Goal: Browse casually

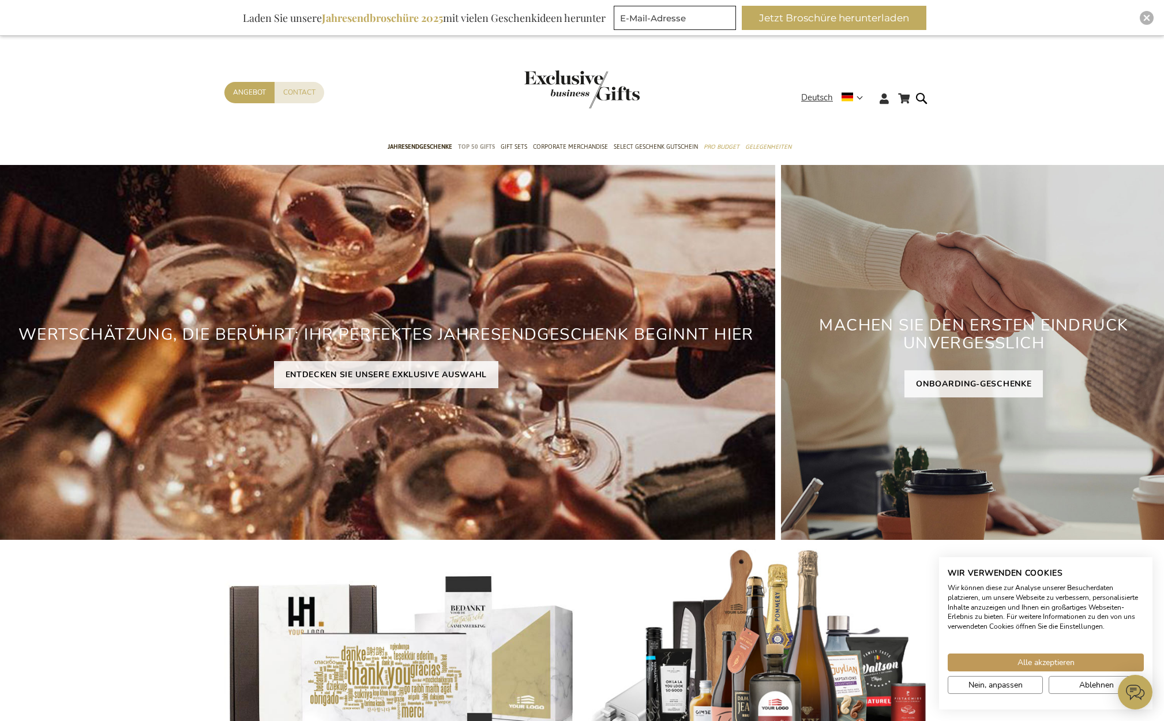
click at [476, 148] on span "TOP 50 Gifts" at bounding box center [476, 147] width 37 height 12
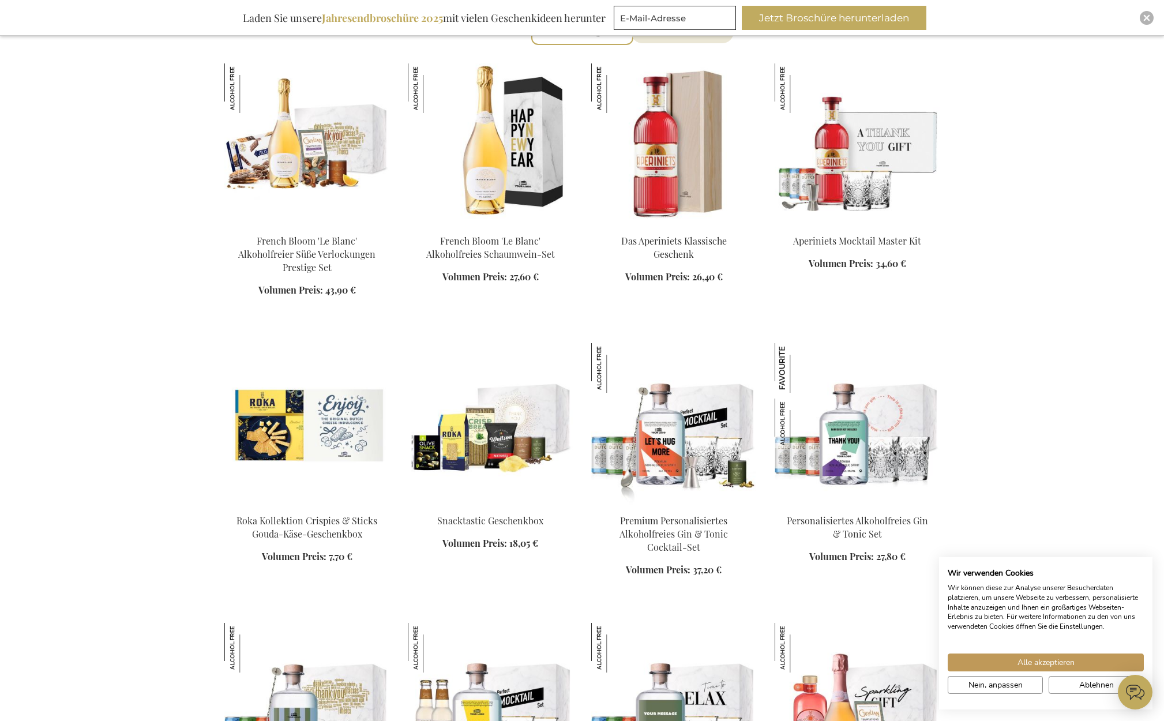
scroll to position [438, 0]
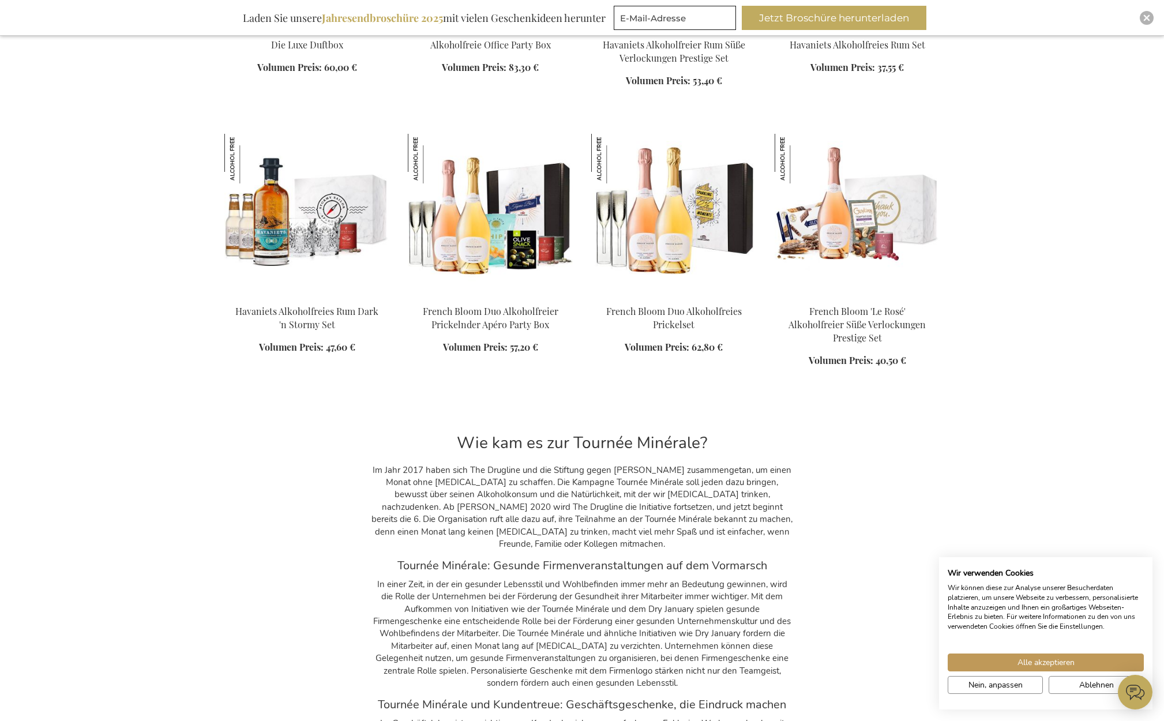
scroll to position [2576, 0]
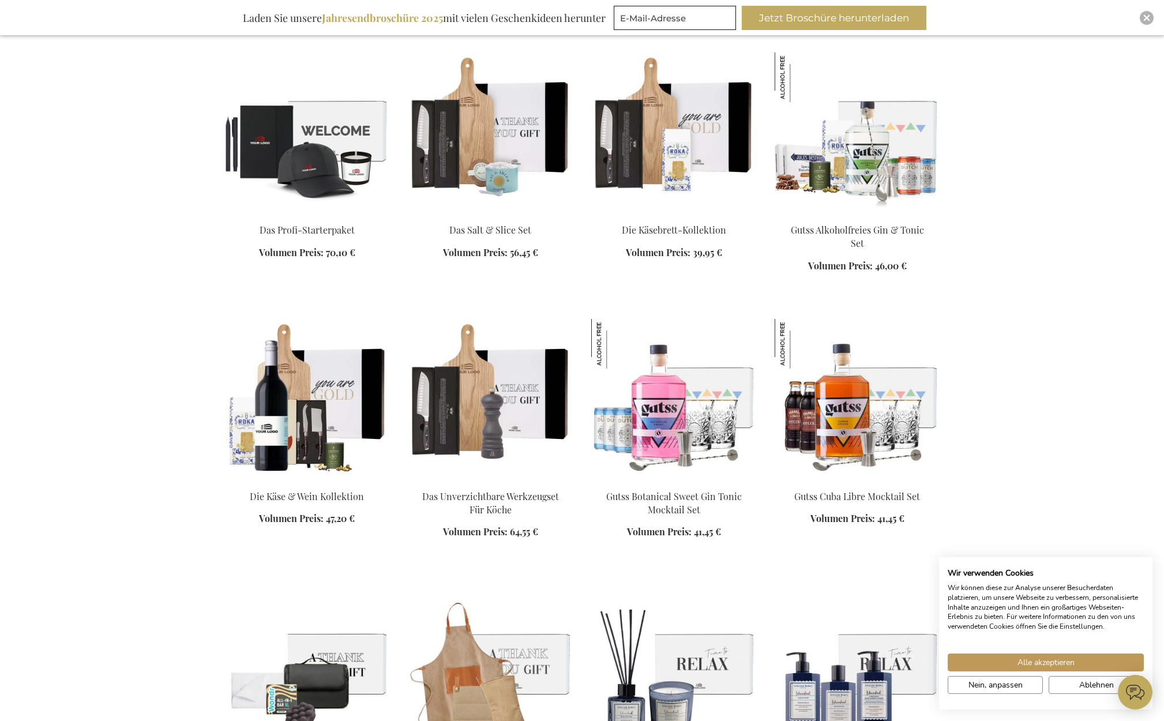
scroll to position [1108, 0]
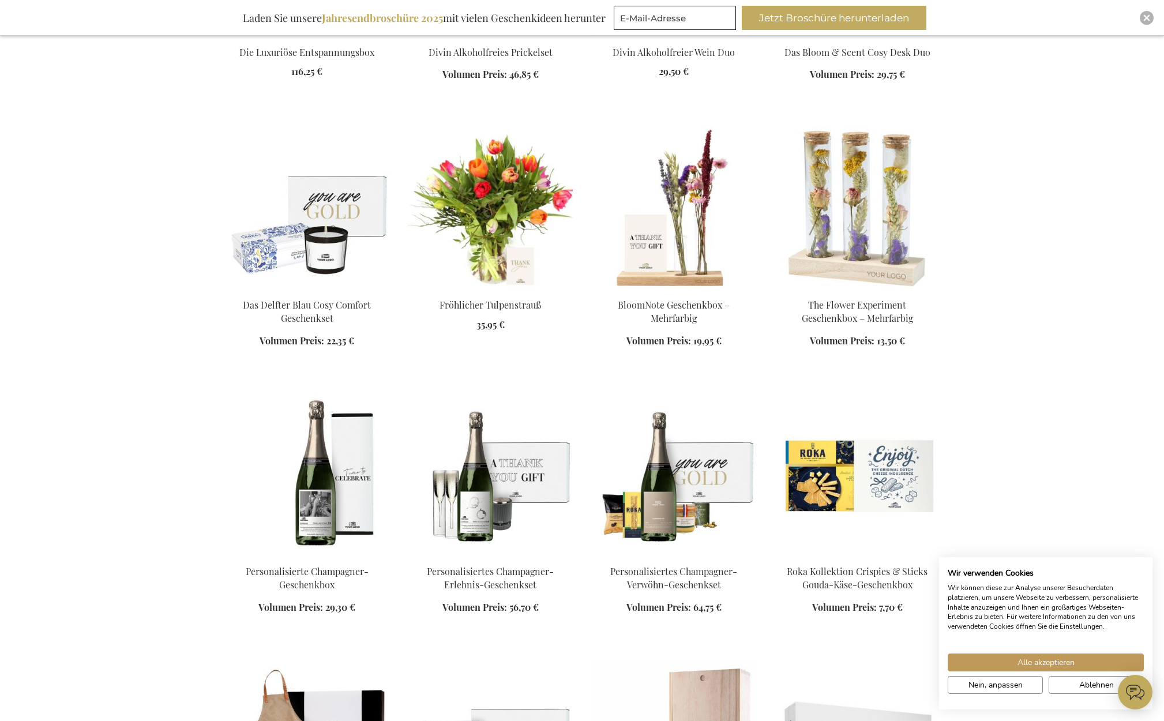
scroll to position [2003, 0]
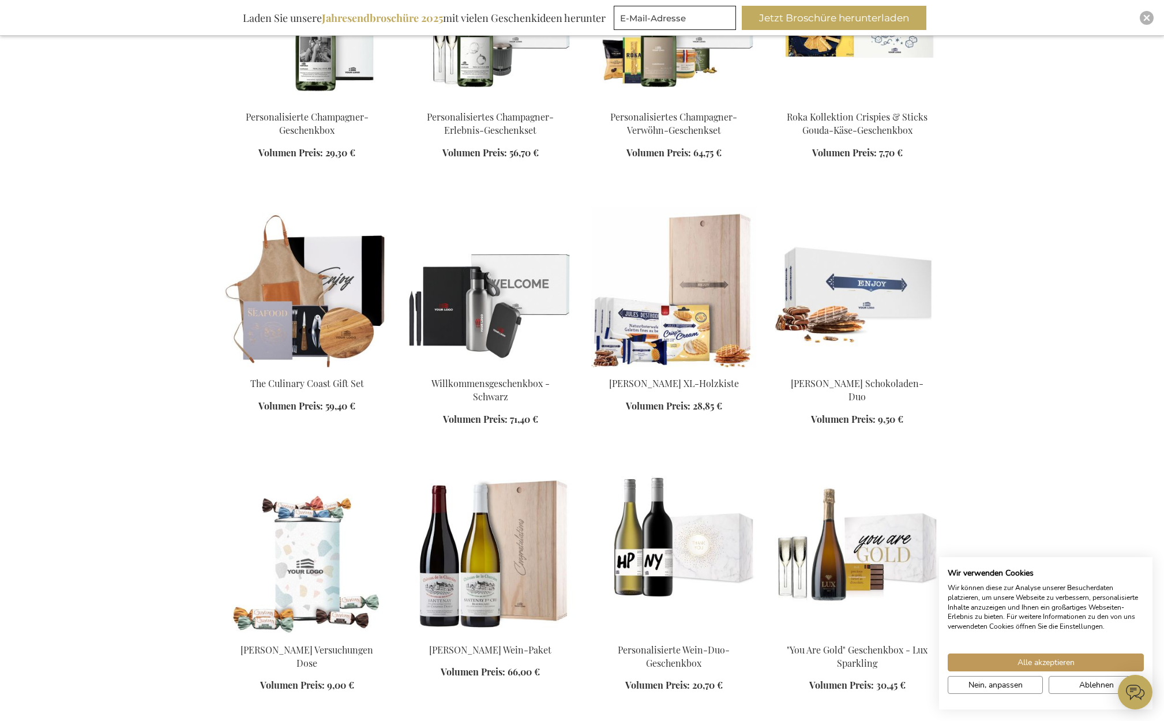
scroll to position [2421, 0]
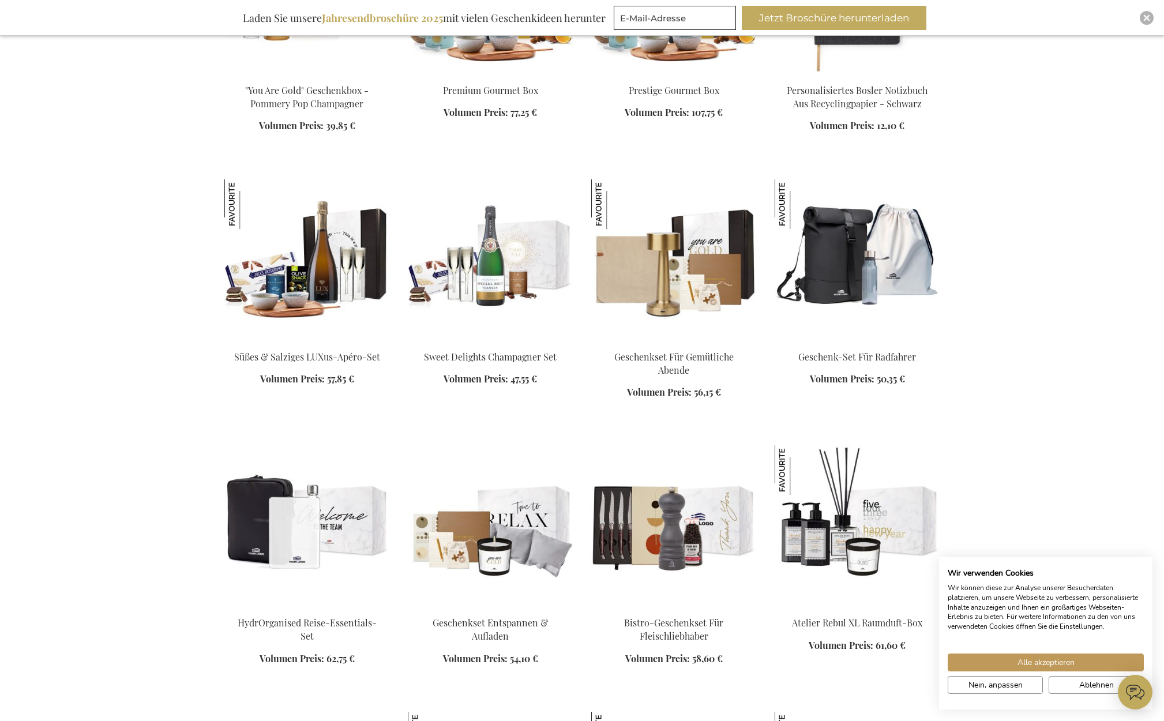
scroll to position [3257, 0]
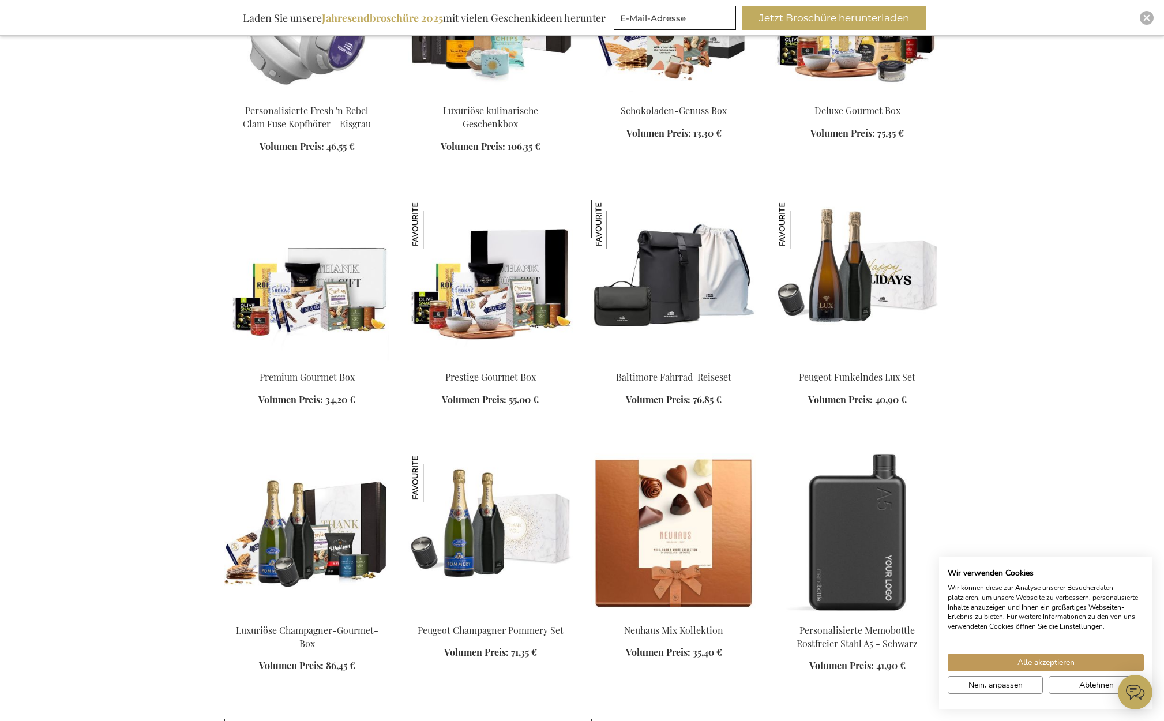
scroll to position [4251, 0]
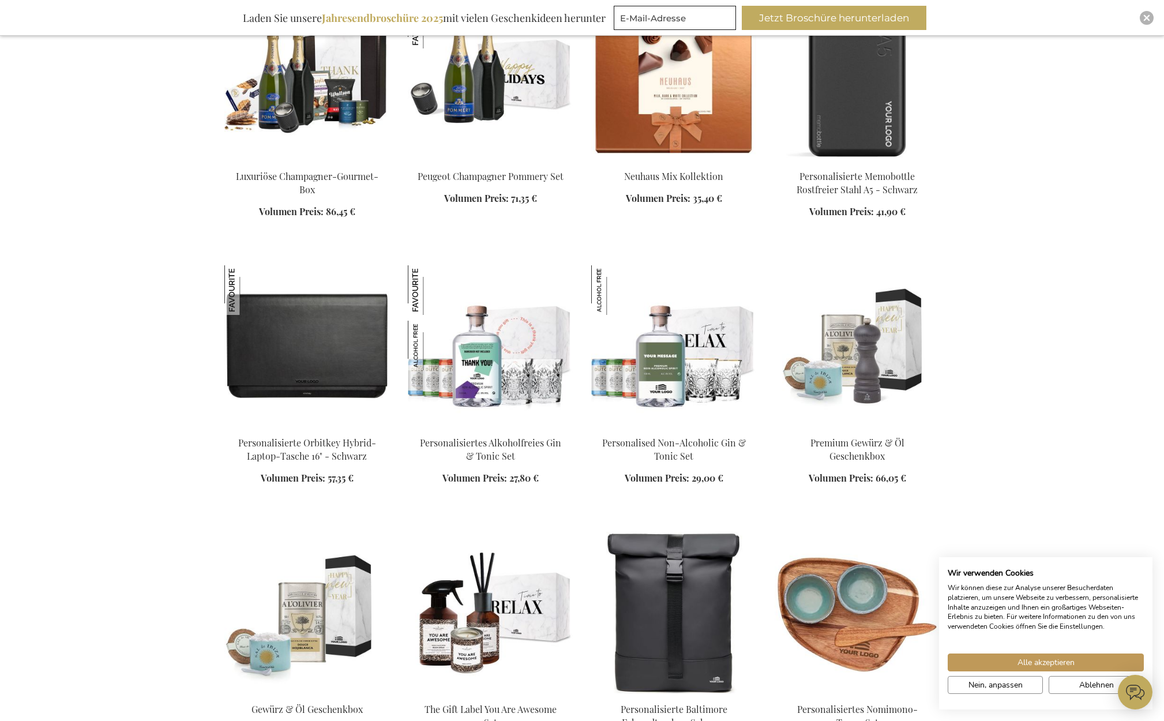
scroll to position [4903, 0]
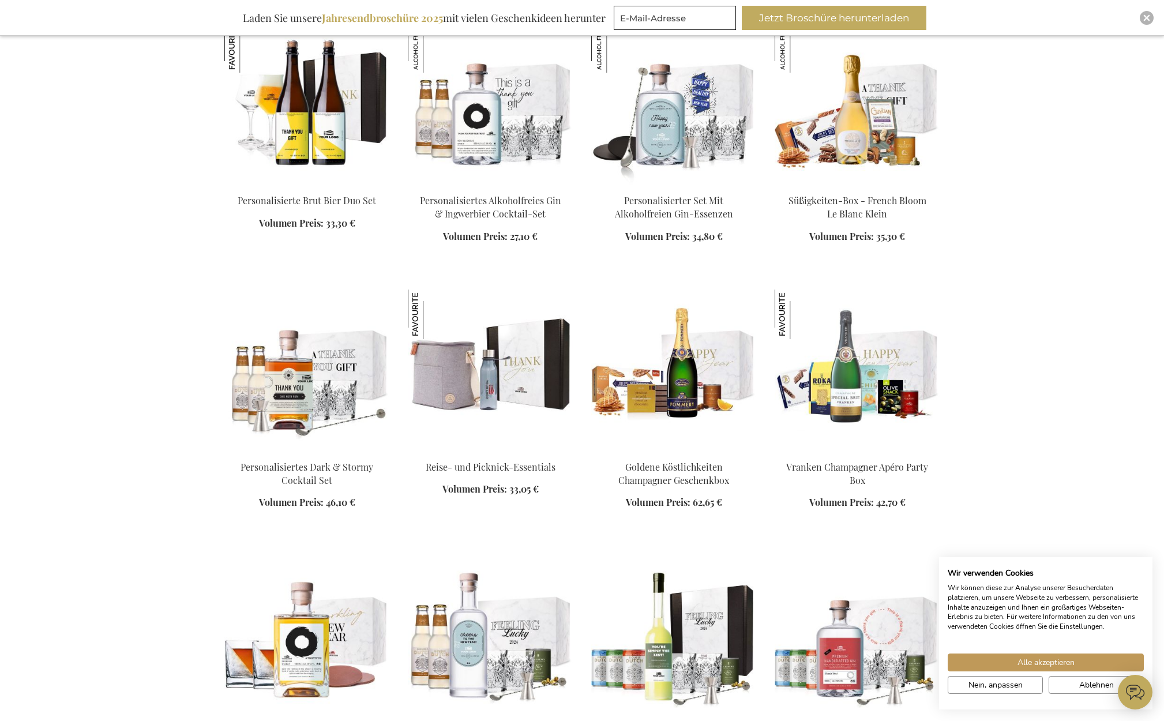
scroll to position [5781, 0]
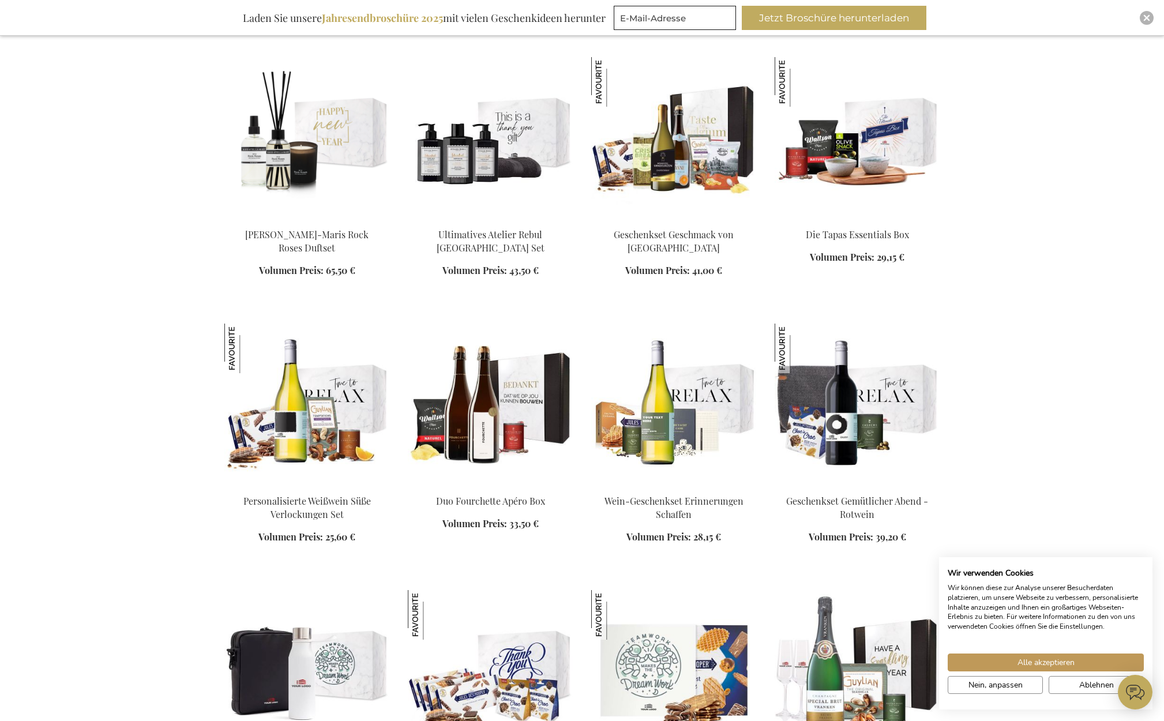
scroll to position [6841, 0]
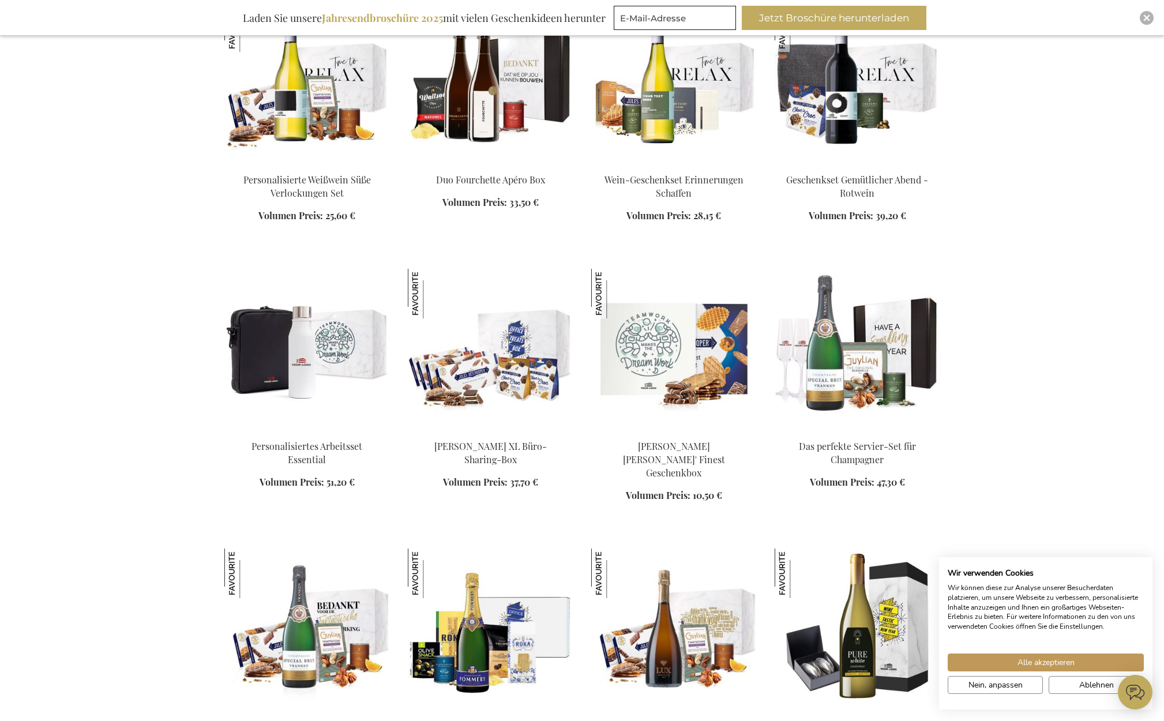
scroll to position [7485, 0]
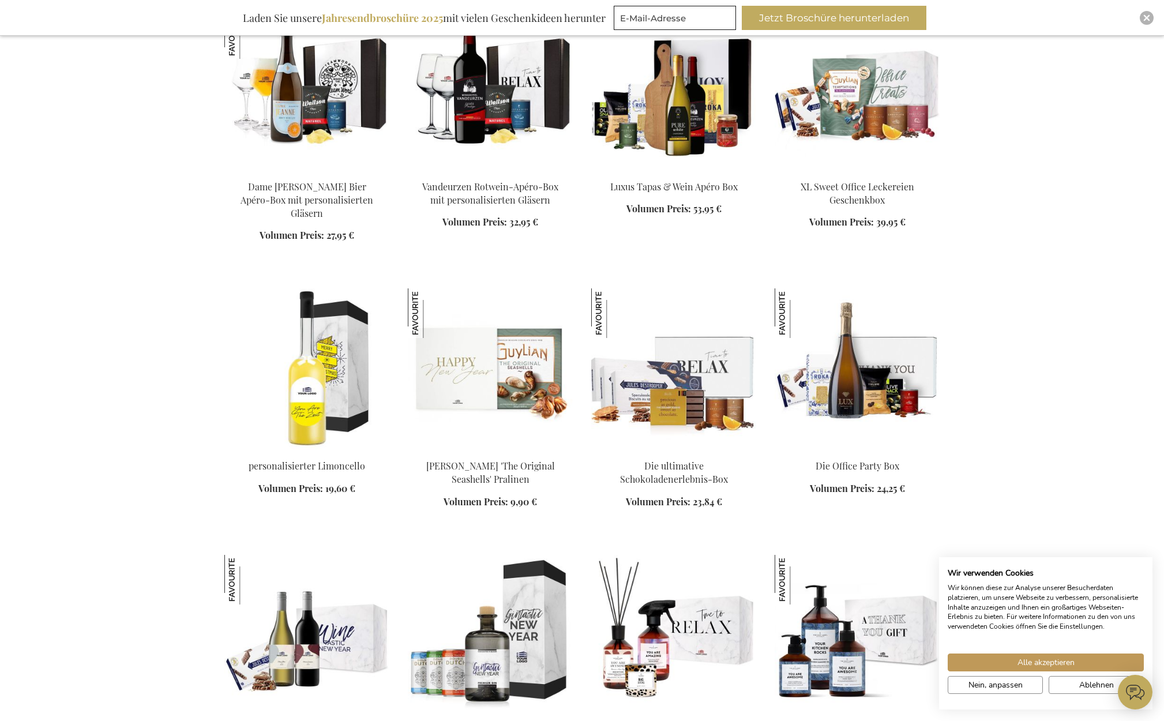
scroll to position [8459, 0]
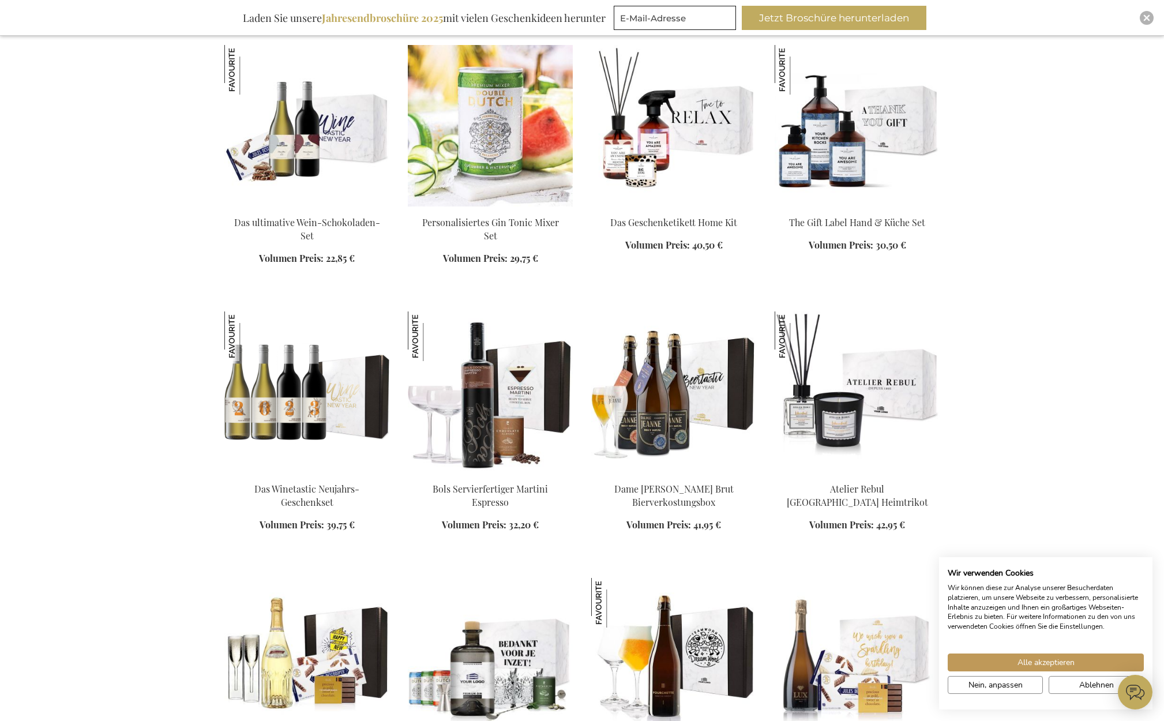
scroll to position [9199, 0]
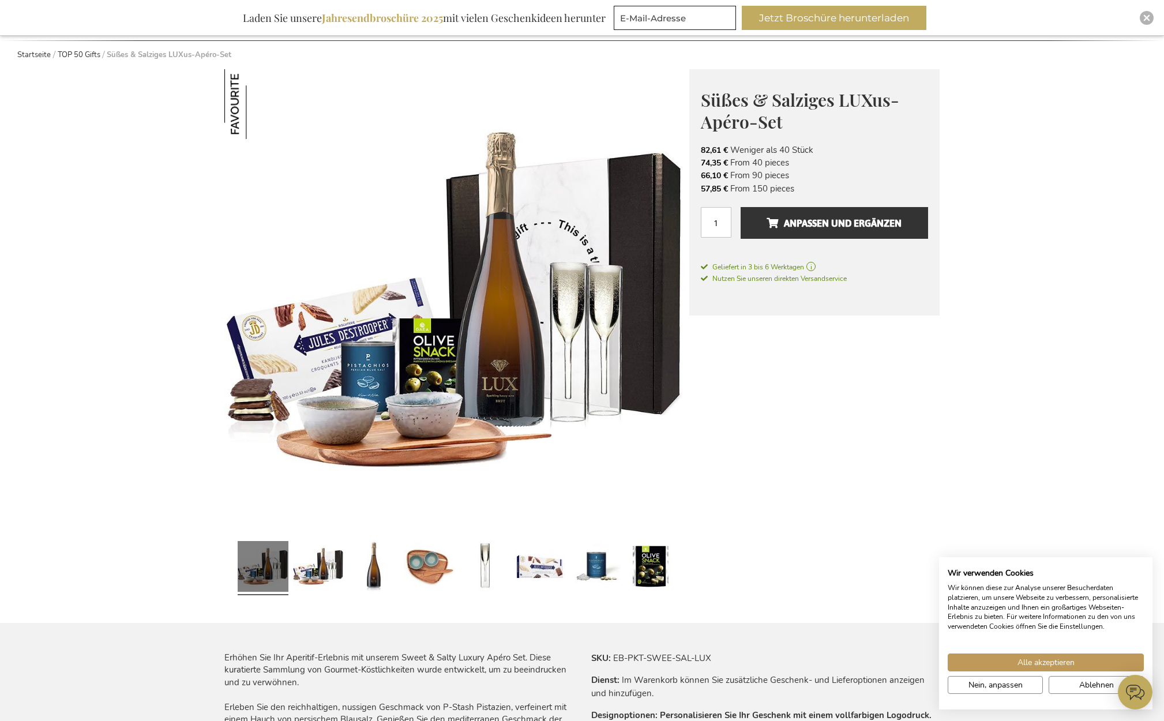
scroll to position [117, 0]
